Goal: Information Seeking & Learning: Learn about a topic

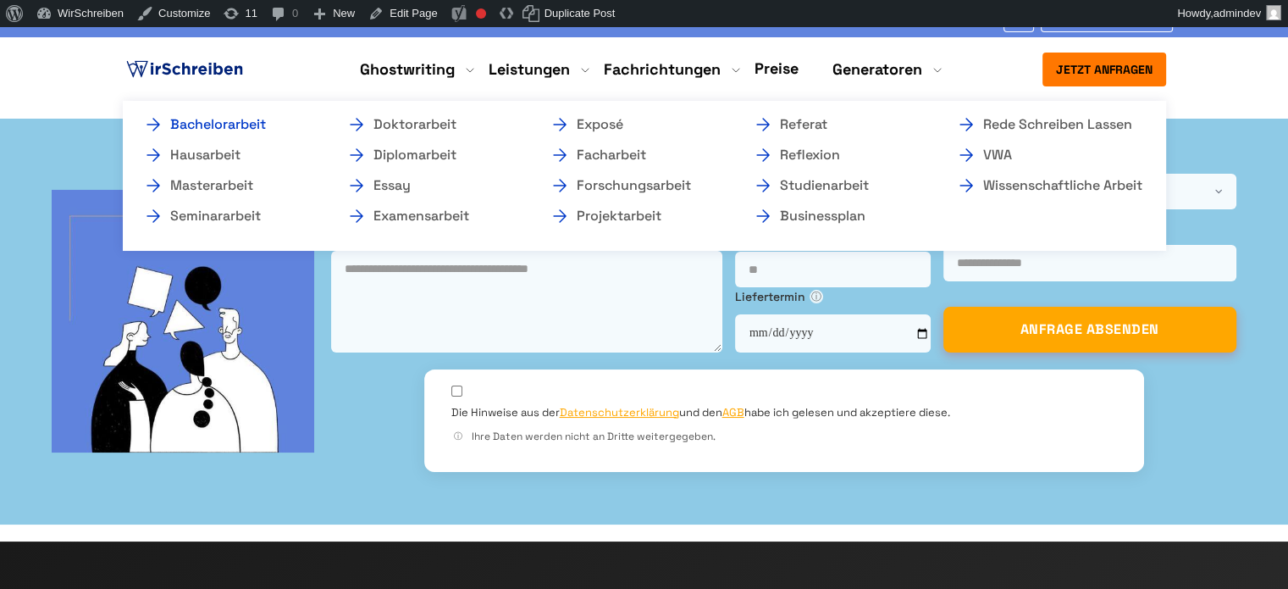
click at [275, 120] on link "Bachelorarbeit" at bounding box center [227, 124] width 169 height 20
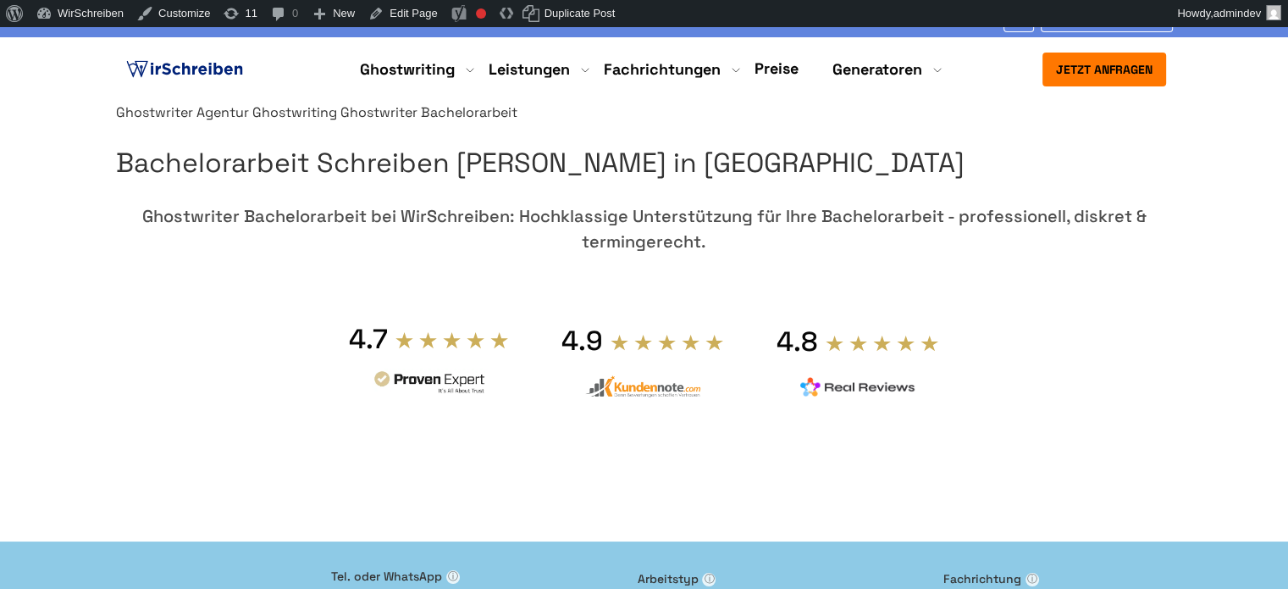
click at [155, 66] on img at bounding box center [185, 69] width 124 height 25
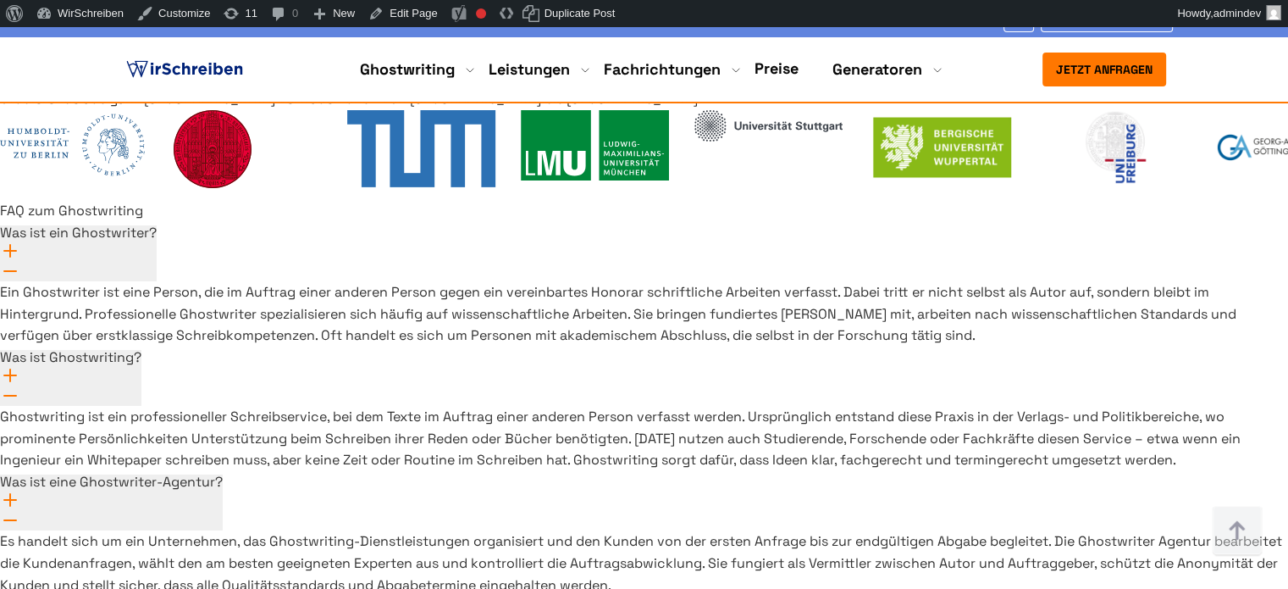
scroll to position [12299, 0]
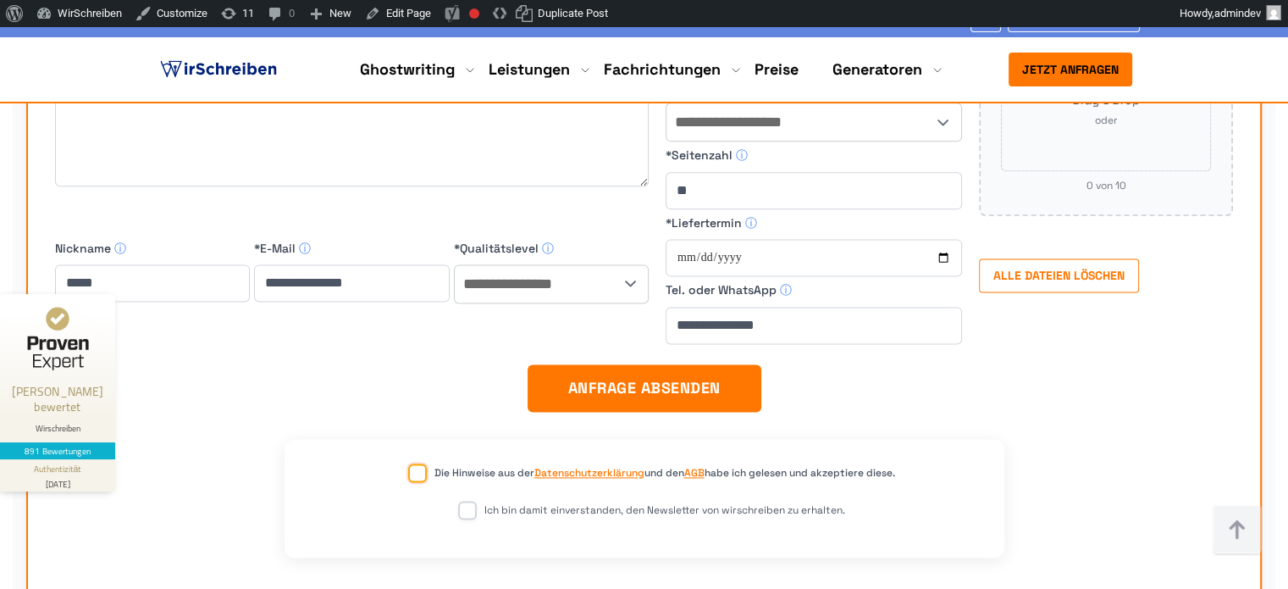
scroll to position [14815, 0]
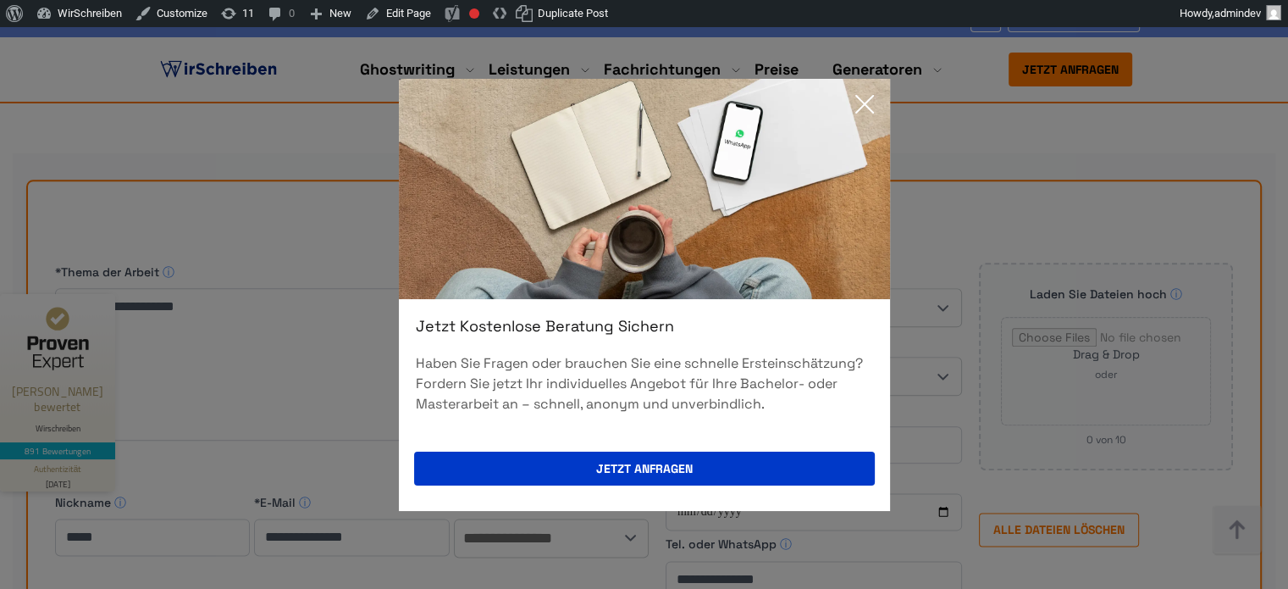
click at [968, 557] on div "Jetzt kostenlose Beratung sichern Haben Sie Fragen oder brauchen Sie eine schne…" at bounding box center [644, 294] width 1288 height 589
click at [859, 102] on icon at bounding box center [865, 104] width 34 height 34
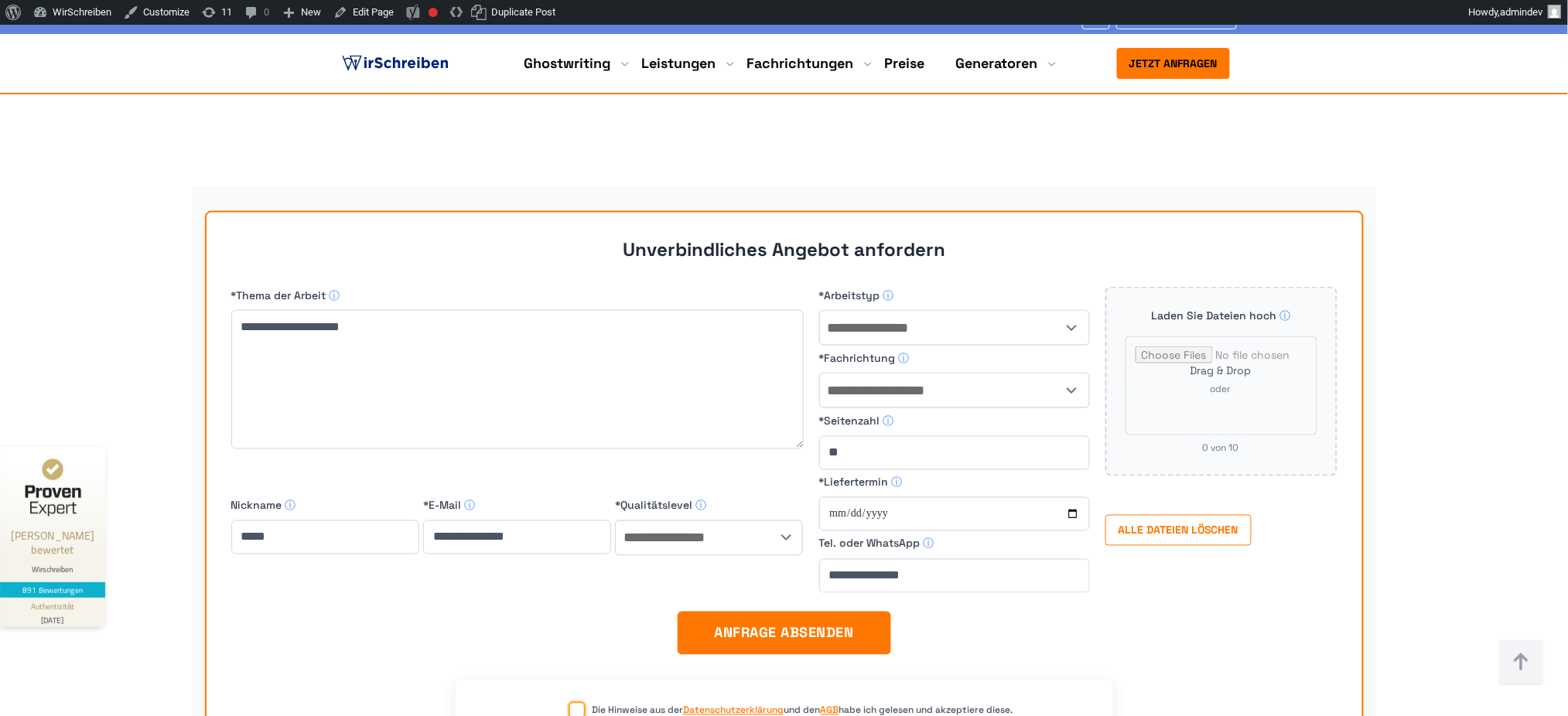
scroll to position [13483, 0]
click at [1176, 537] on div "**********" at bounding box center [784, 543] width 1568 height 716
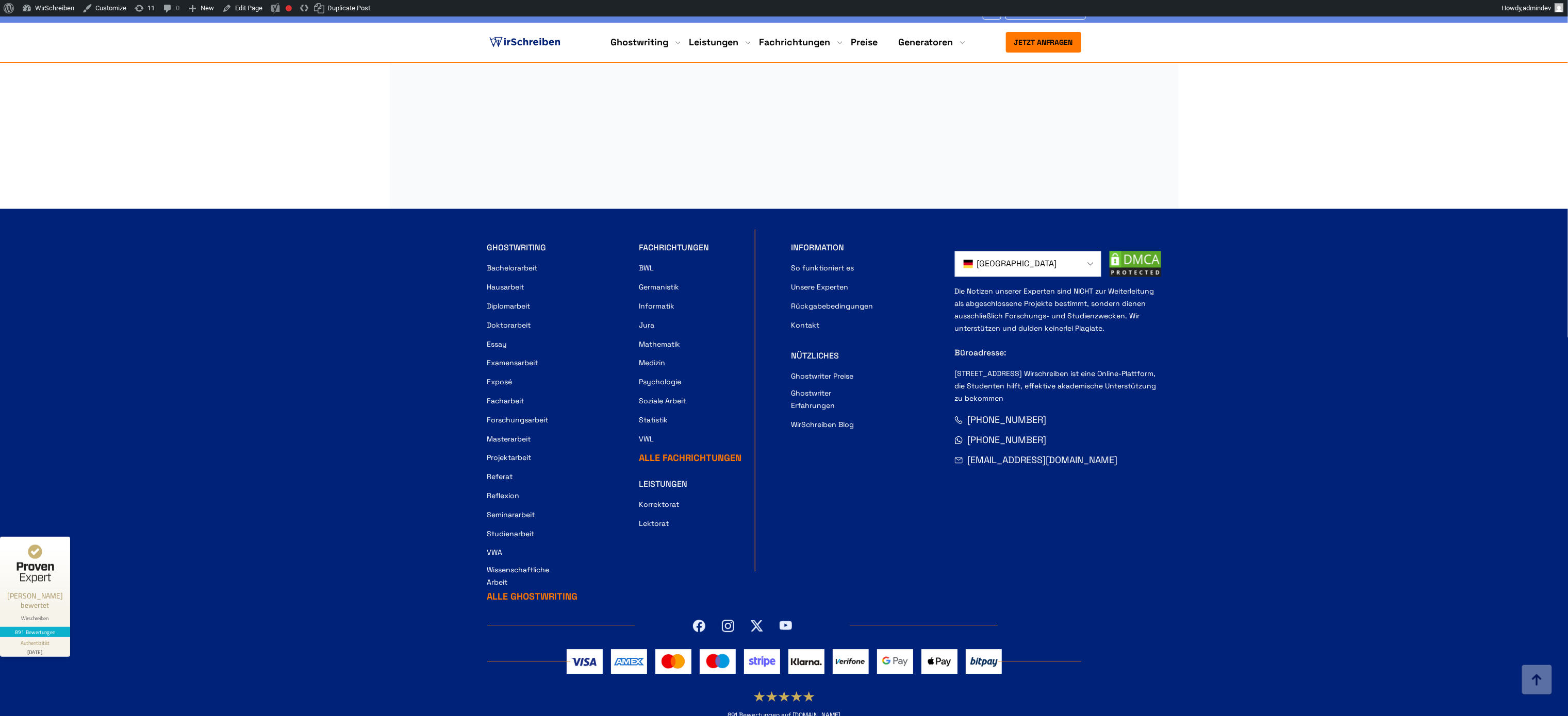
scroll to position [9632, 0]
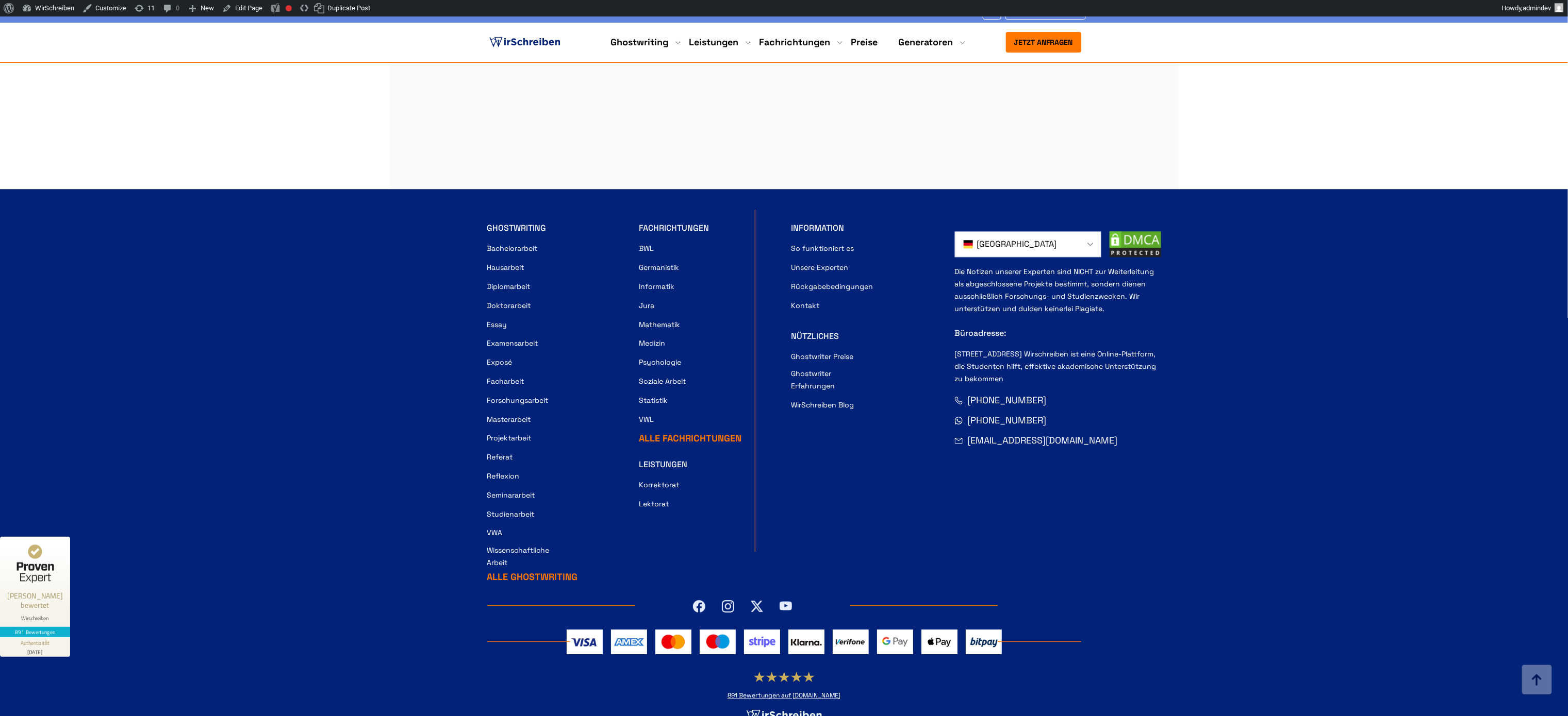
drag, startPoint x: 371, startPoint y: 165, endPoint x: 410, endPoint y: 262, distance: 104.5
click at [410, 262] on footer "GHOSTWRITING Bachelorarbeit Hausarbeit Diplomarbeit Doktorarbeit Essay Examensa…" at bounding box center [784, 484] width 1568 height 591
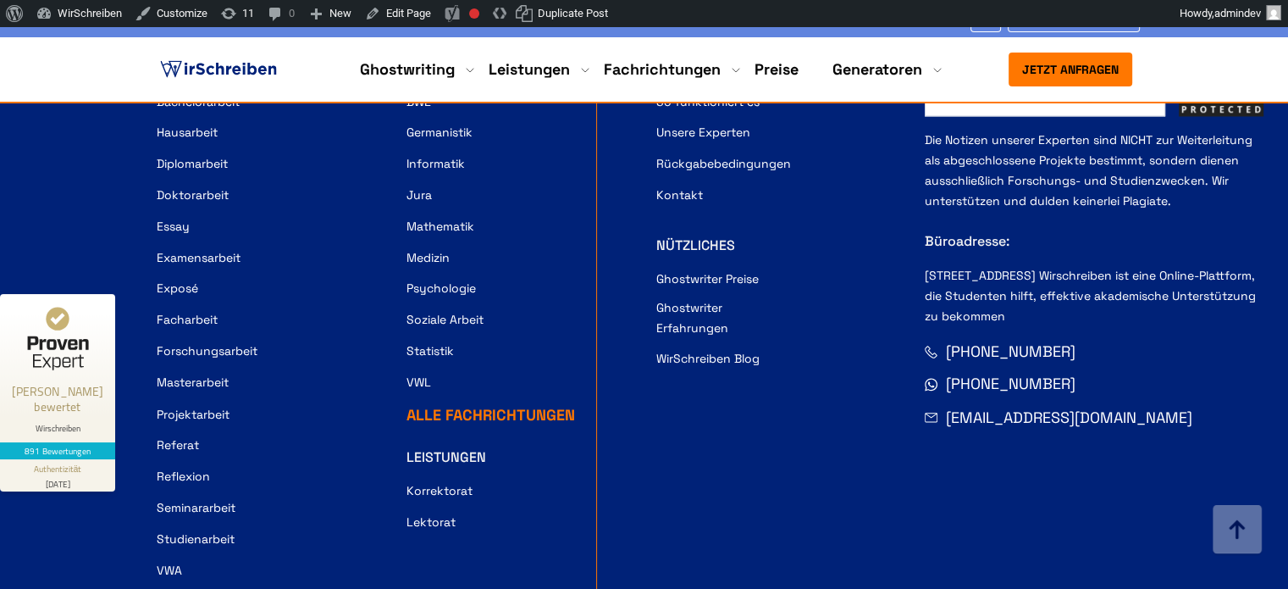
scroll to position [15865, 0]
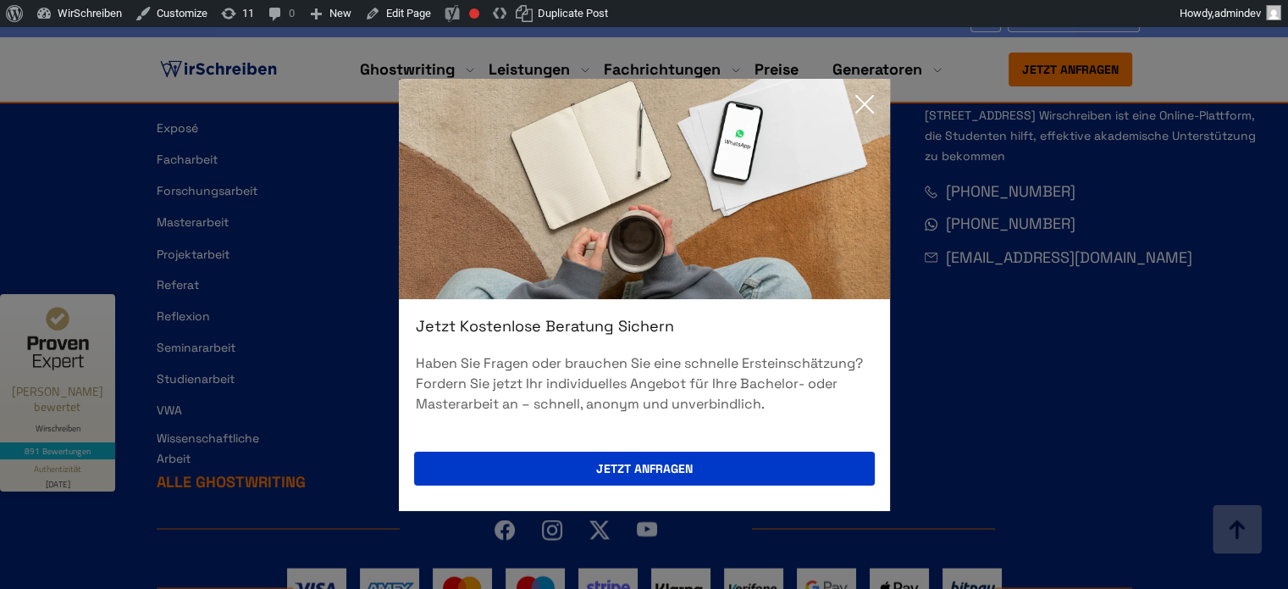
click at [909, 545] on div "Jetzt kostenlose Beratung sichern Haben Sie Fragen oder brauchen Sie eine schne…" at bounding box center [644, 294] width 1288 height 589
click at [864, 98] on icon at bounding box center [865, 104] width 34 height 34
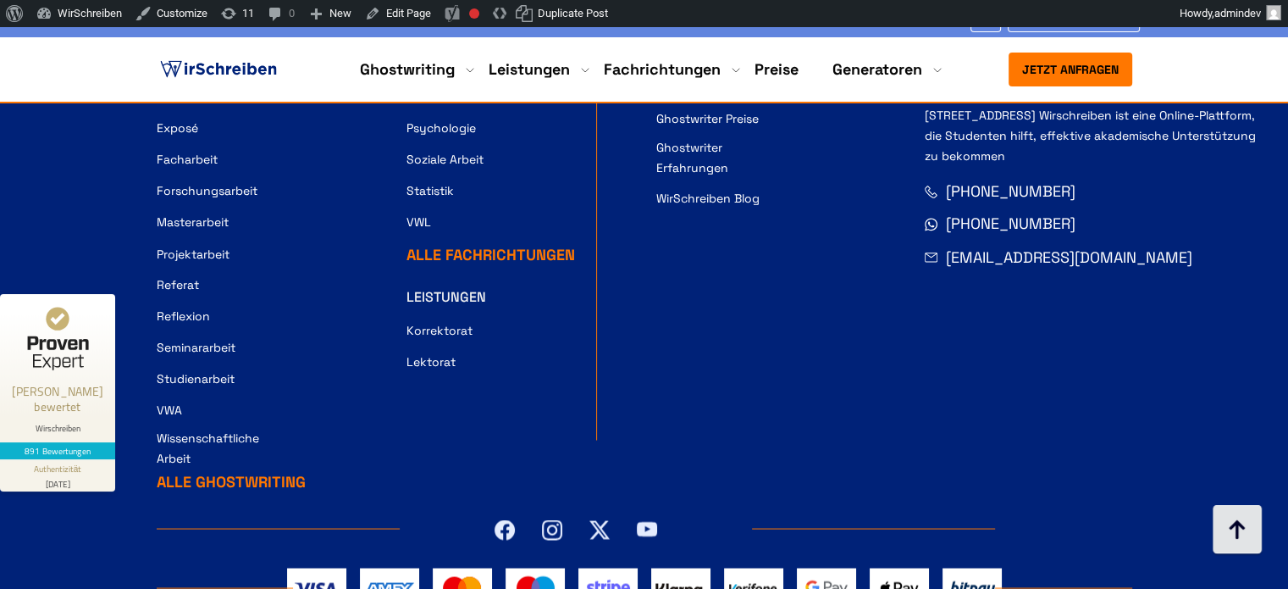
click at [1238, 540] on img at bounding box center [1237, 530] width 51 height 51
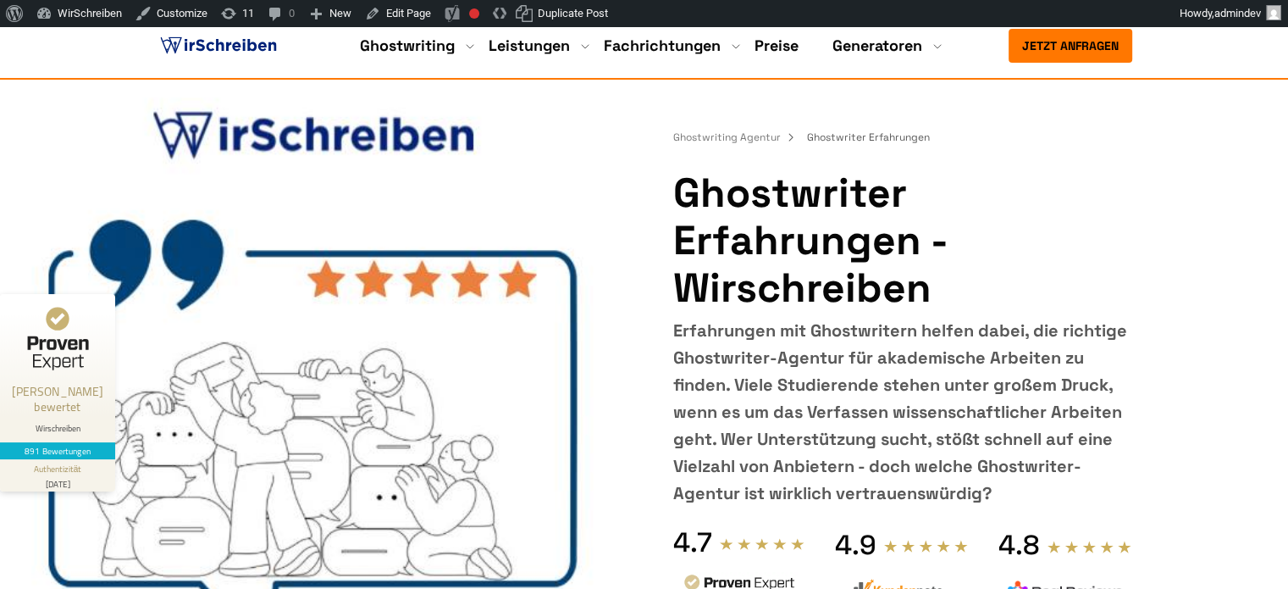
scroll to position [0, 0]
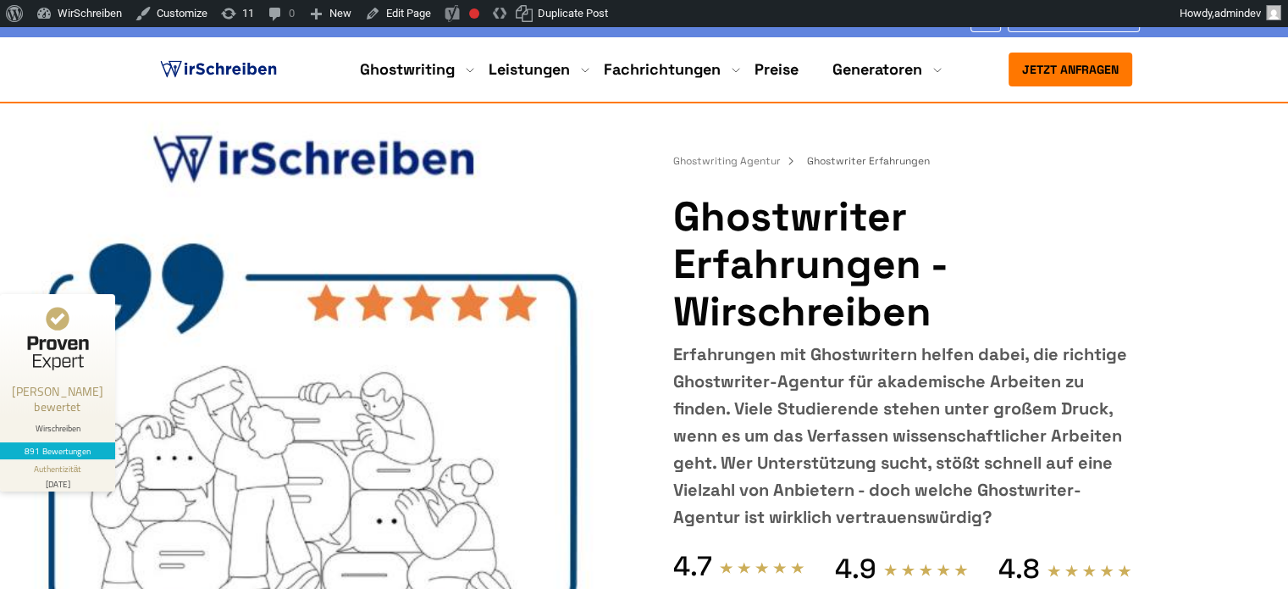
drag, startPoint x: 928, startPoint y: 313, endPoint x: 675, endPoint y: 324, distance: 252.7
click at [675, 324] on h1 "Ghostwriter Erfahrungen - Wirschreiben" at bounding box center [902, 264] width 458 height 142
copy h1 "Wirschreiben"
